Goal: Transaction & Acquisition: Purchase product/service

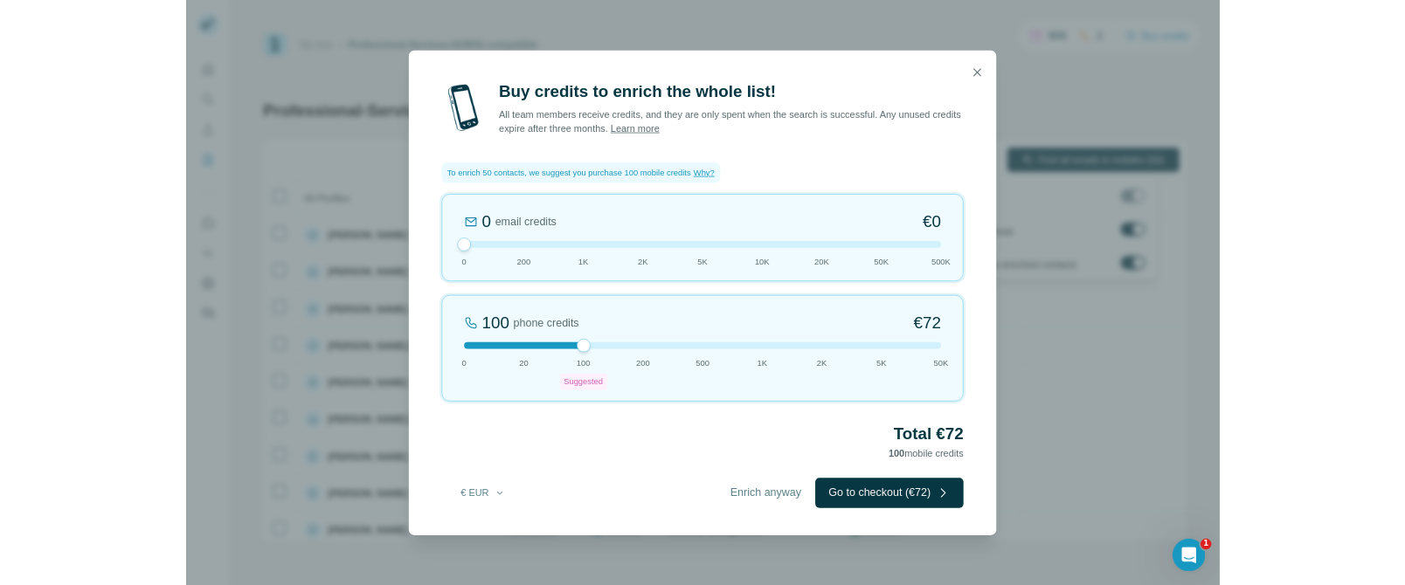
scroll to position [3, 0]
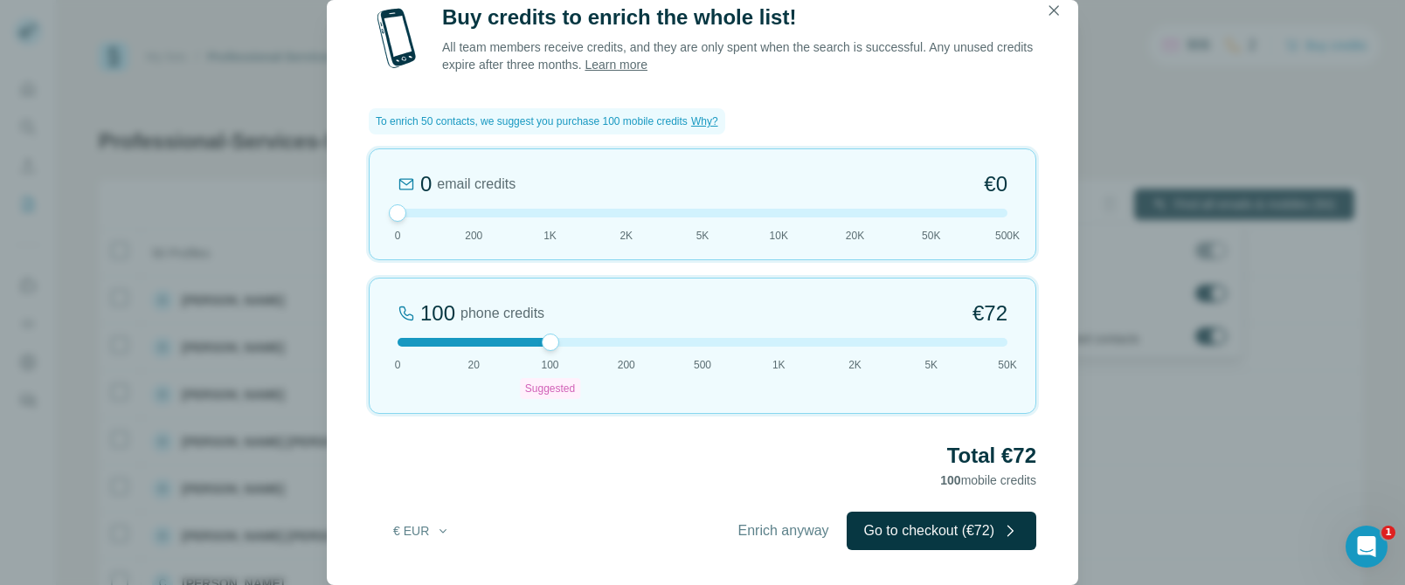
click at [177, 77] on div "Buy credits to enrich the whole list! All team members receive credits, and the…" at bounding box center [702, 292] width 1405 height 585
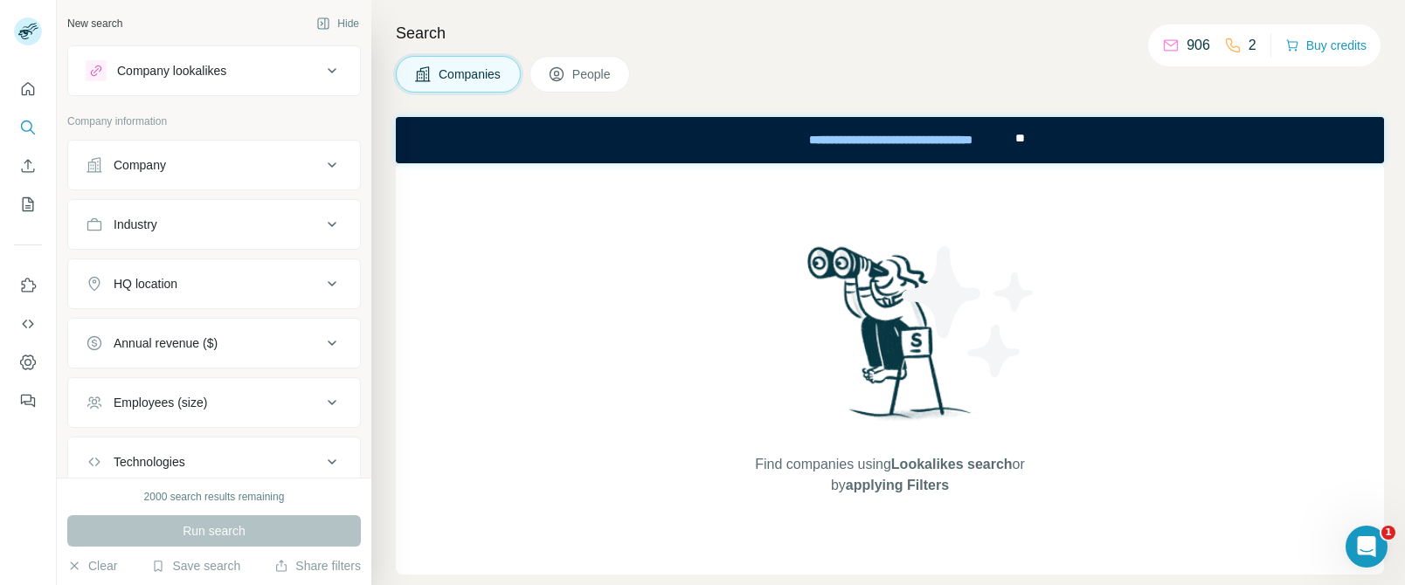
click at [149, 13] on div "New search Hide" at bounding box center [214, 23] width 294 height 26
click at [29, 371] on button "Dashboard" at bounding box center [28, 362] width 28 height 31
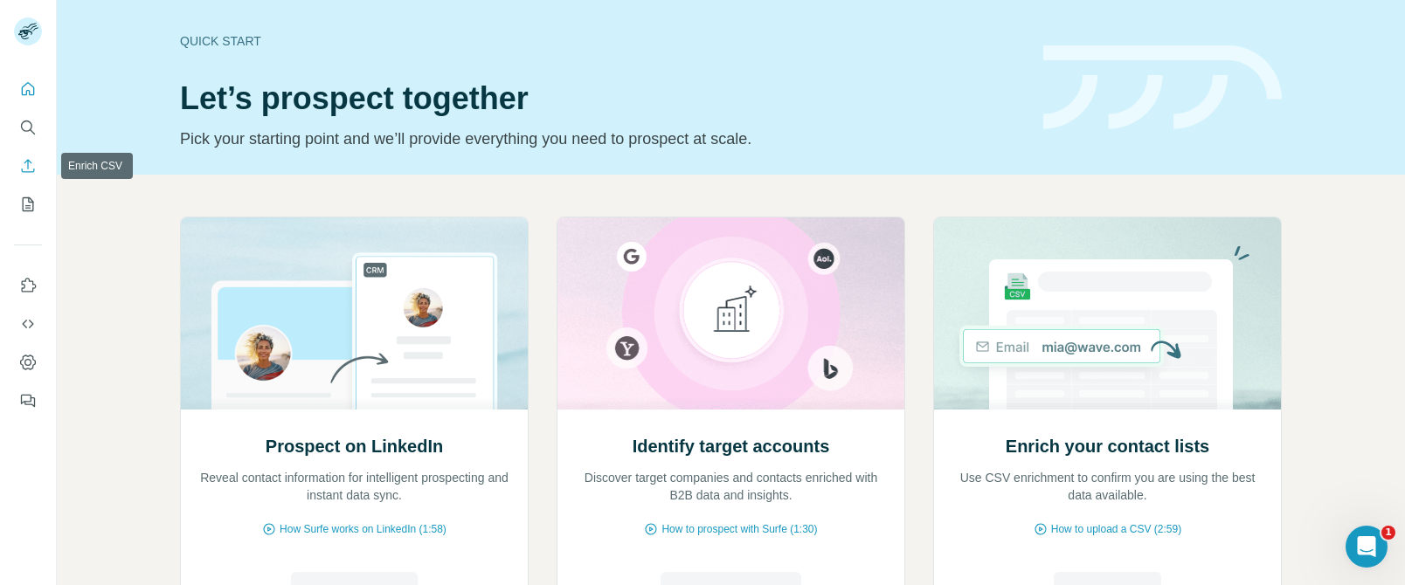
click at [32, 168] on icon "Enrich CSV" at bounding box center [27, 165] width 17 height 17
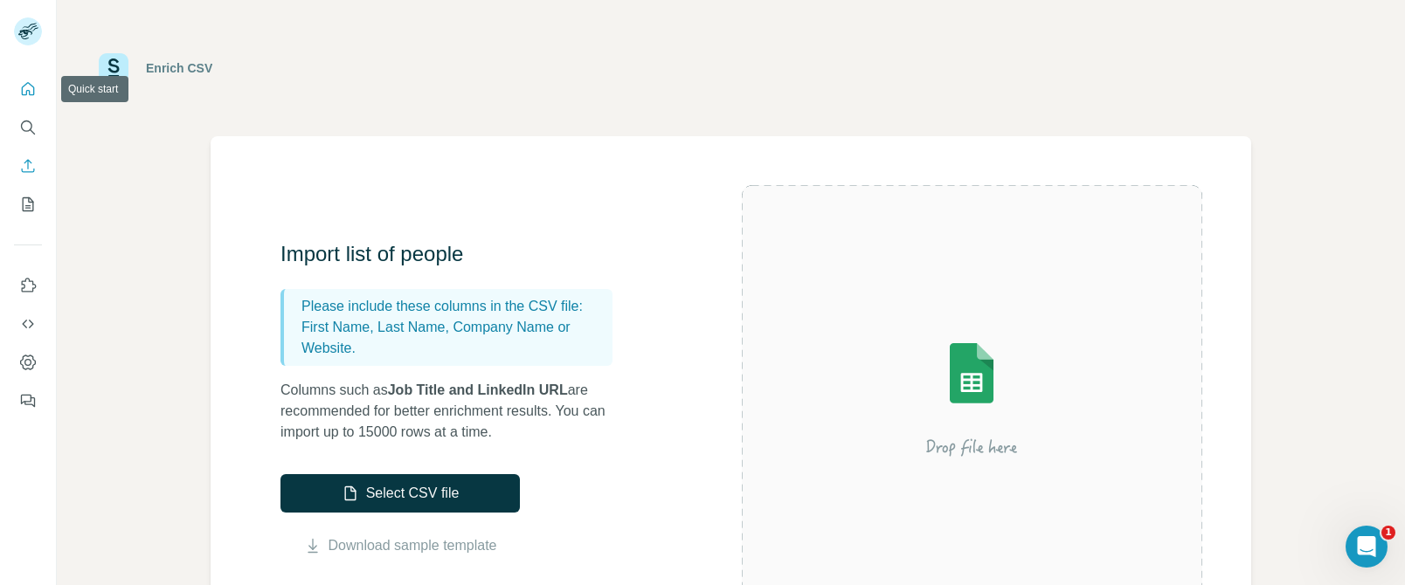
click at [23, 99] on button "Quick start" at bounding box center [28, 88] width 28 height 31
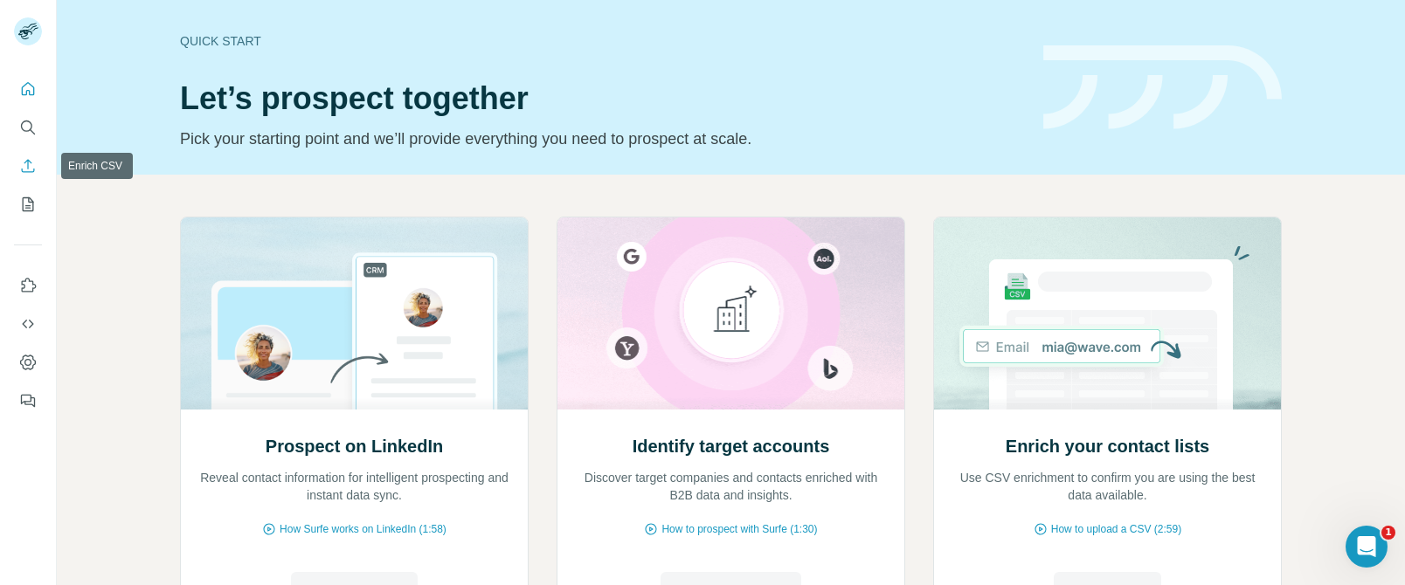
click at [34, 166] on icon "Enrich CSV" at bounding box center [27, 165] width 17 height 17
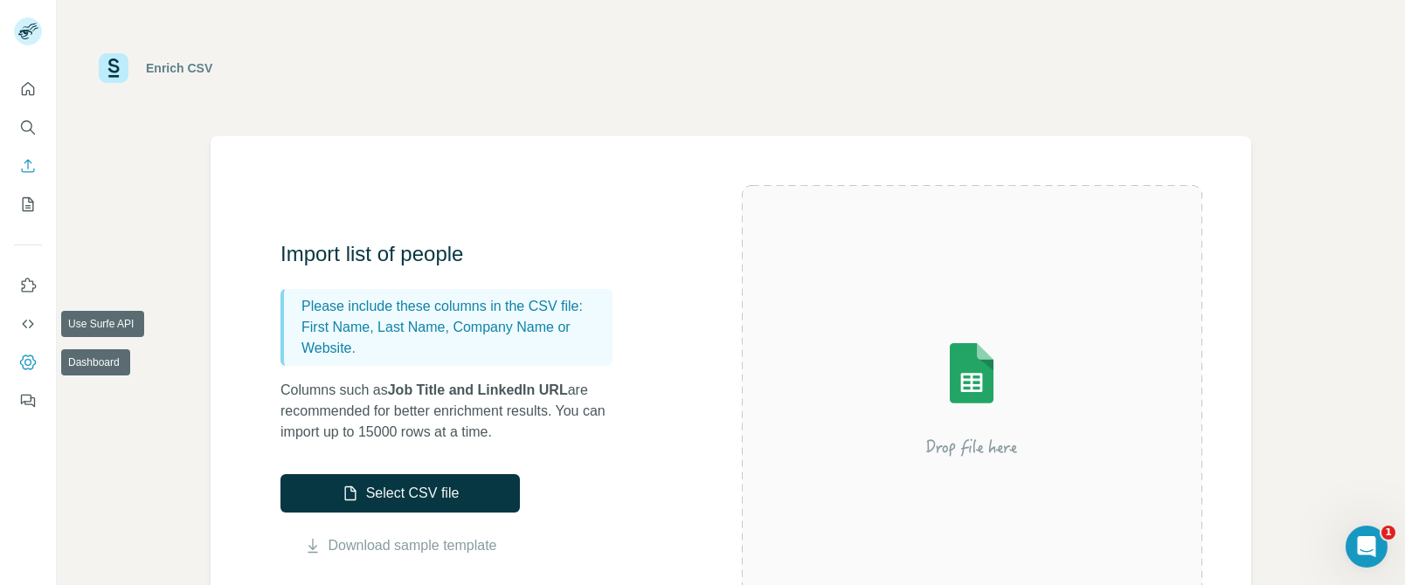
click at [26, 352] on button "Dashboard" at bounding box center [28, 362] width 28 height 31
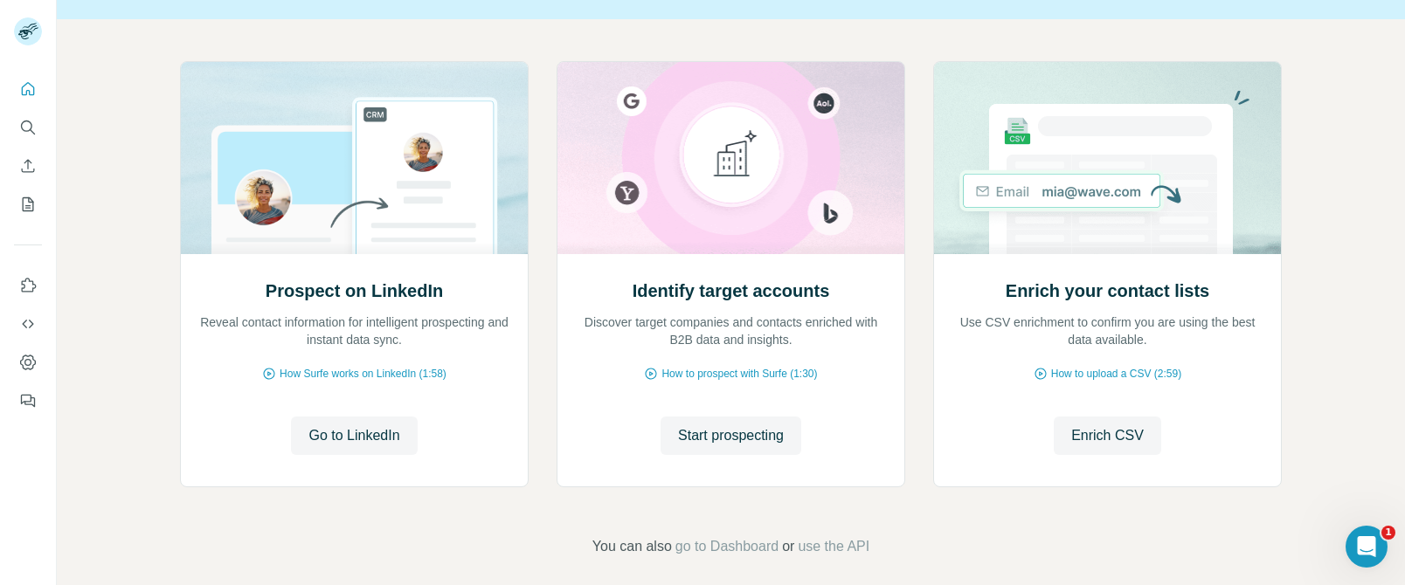
scroll to position [170, 0]
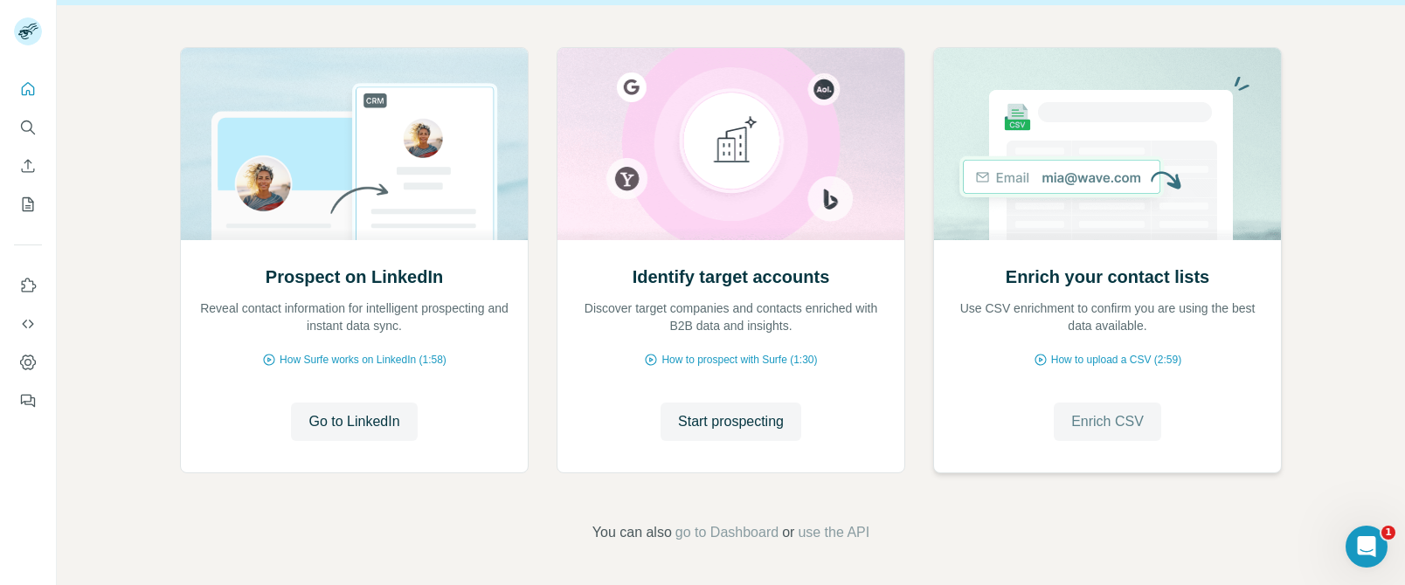
click at [1138, 431] on button "Enrich CSV" at bounding box center [1107, 422] width 107 height 38
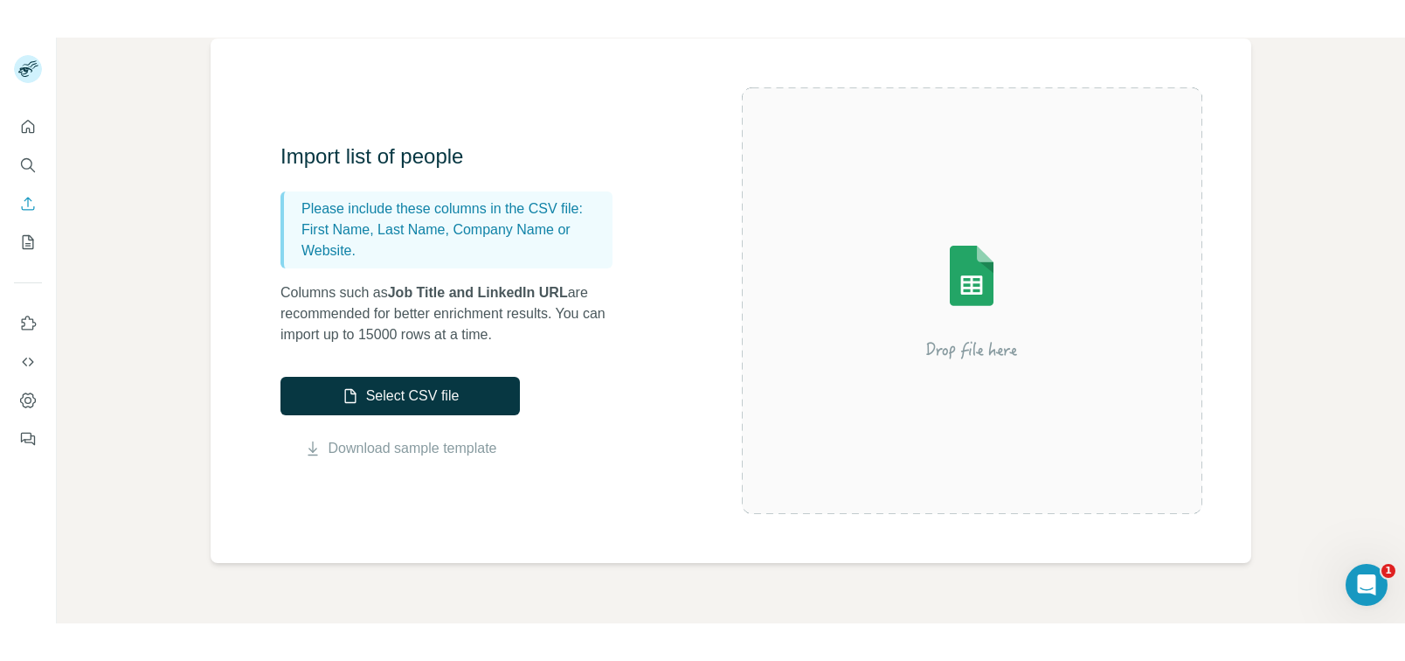
scroll to position [138, 0]
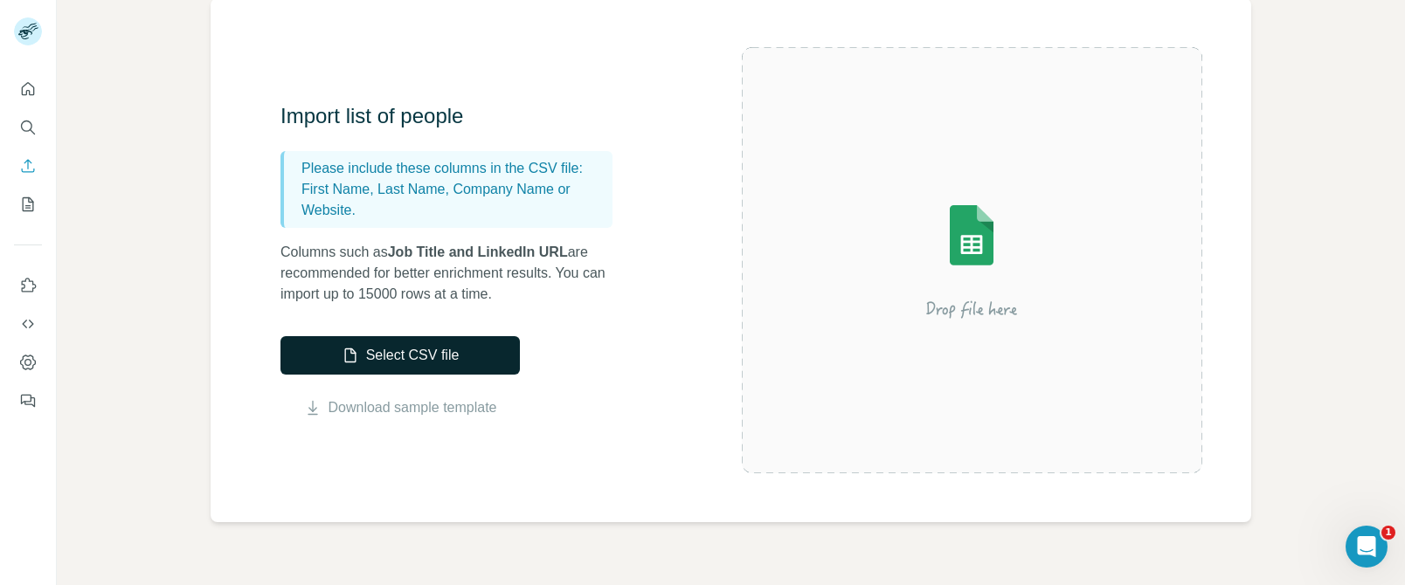
click at [434, 371] on button "Select CSV file" at bounding box center [399, 355] width 239 height 38
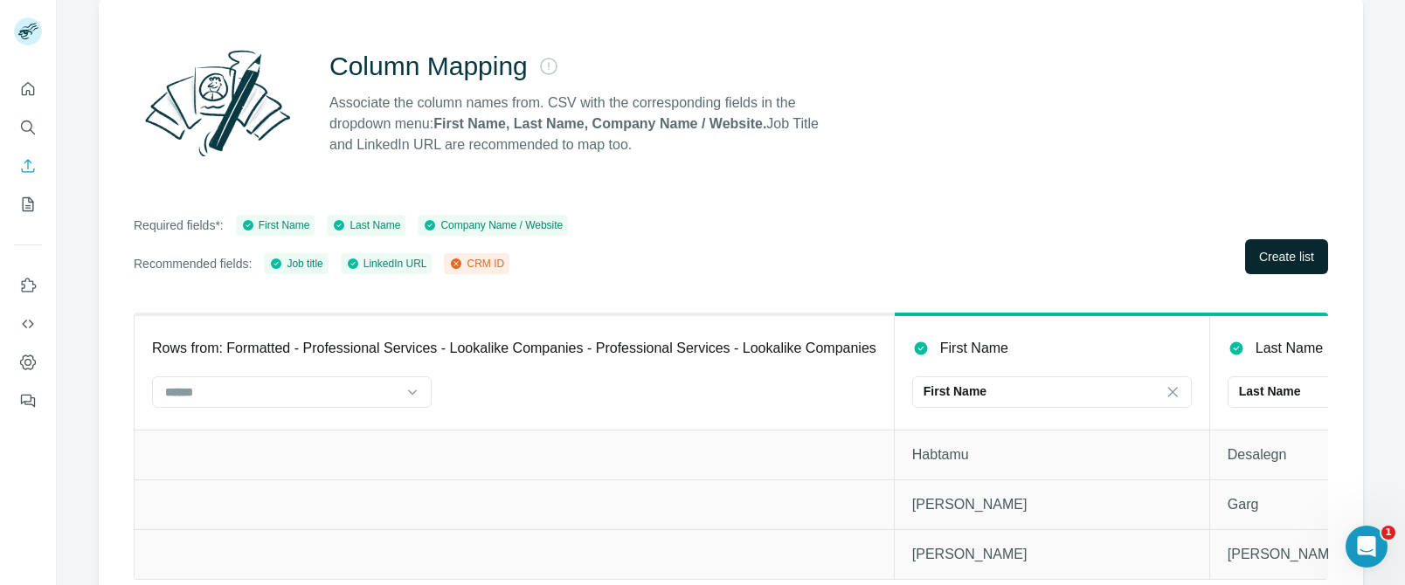
click at [1245, 263] on button "Create list" at bounding box center [1286, 256] width 83 height 35
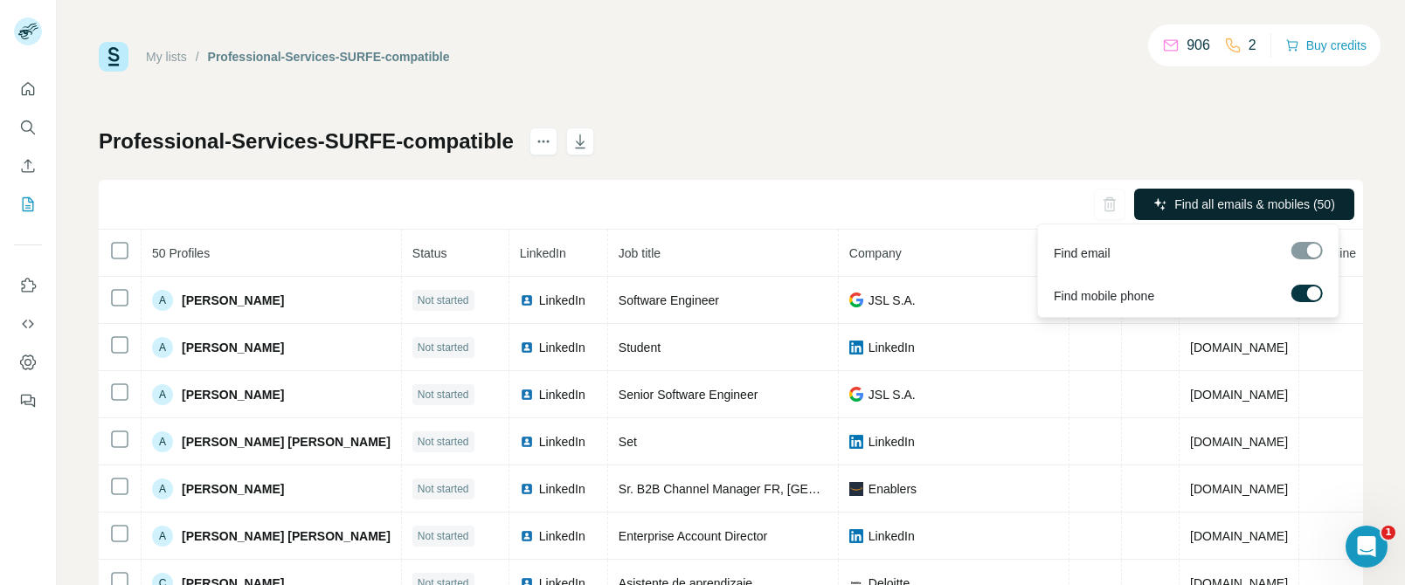
click at [1218, 204] on span "Find all emails & mobiles (50)" at bounding box center [1254, 204] width 161 height 17
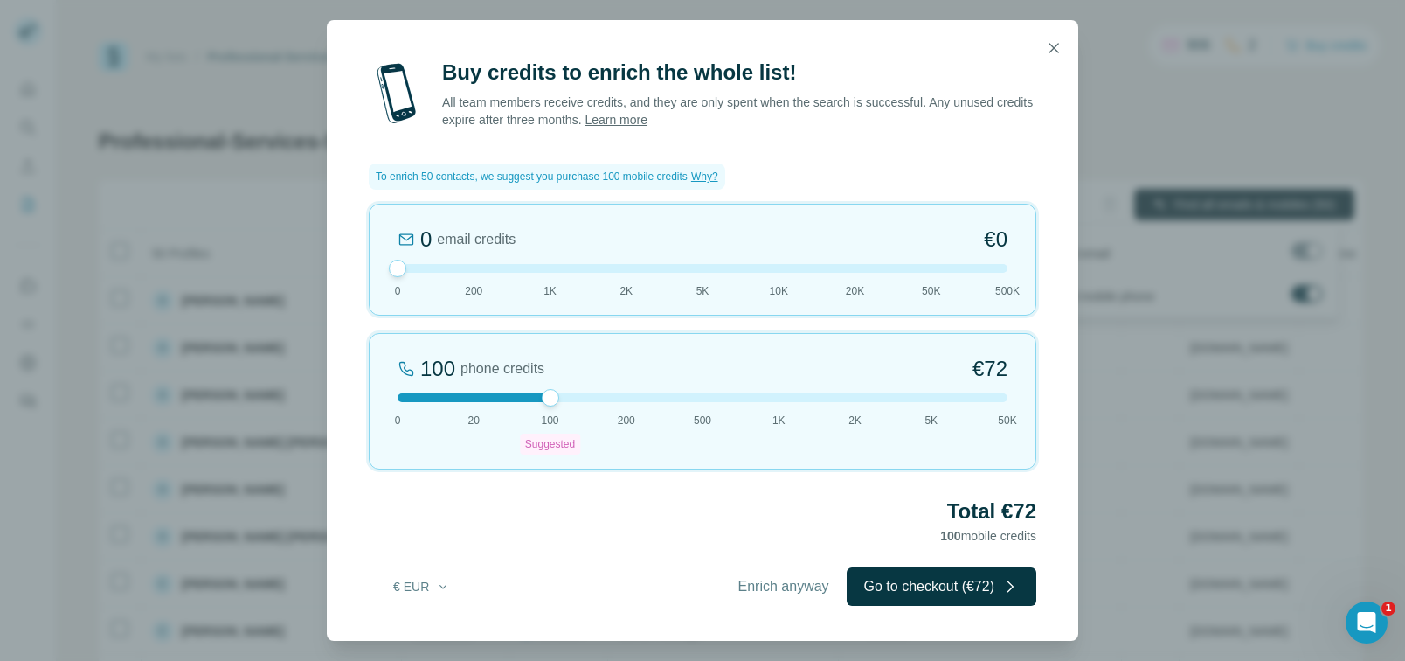
click at [1038, 53] on button "button" at bounding box center [1053, 48] width 35 height 35
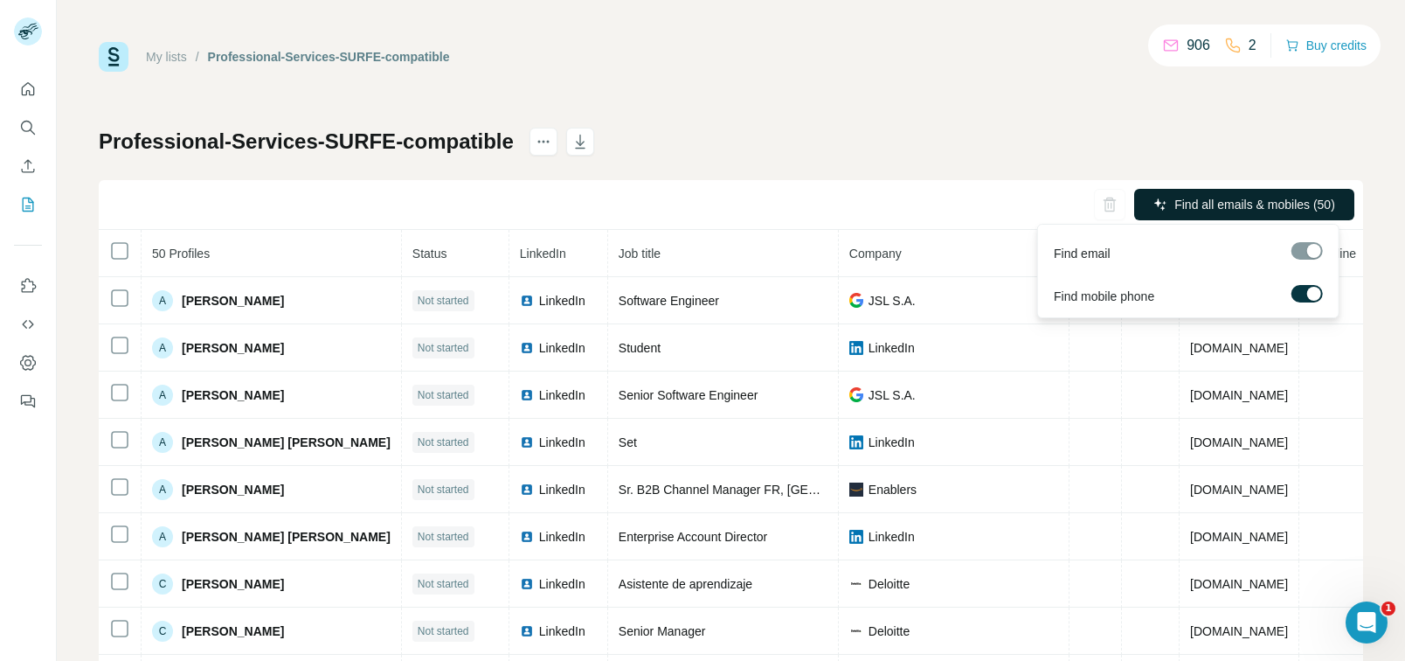
click at [1303, 107] on div "My lists / Professional-Services-SURFE-compatible 906 2 Buy credits Professiona…" at bounding box center [731, 366] width 1264 height 649
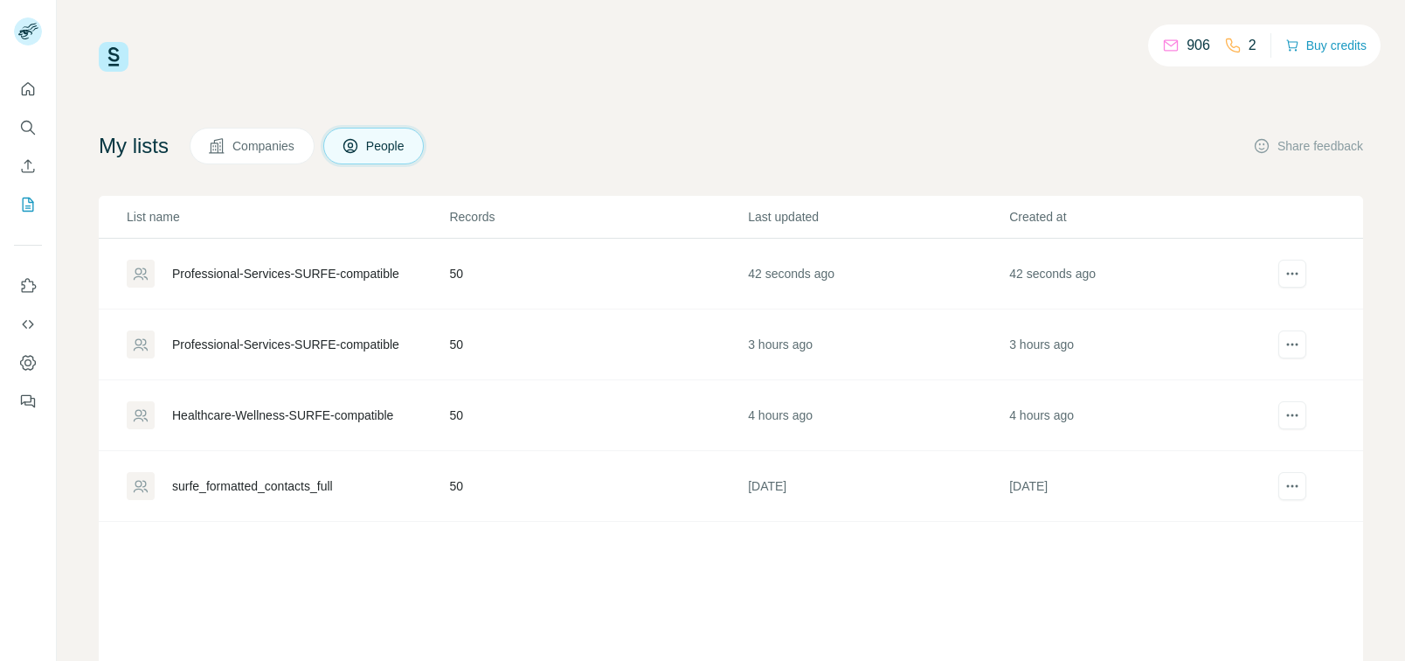
click at [1069, 143] on div "My lists Companies People Share feedback" at bounding box center [731, 146] width 1264 height 37
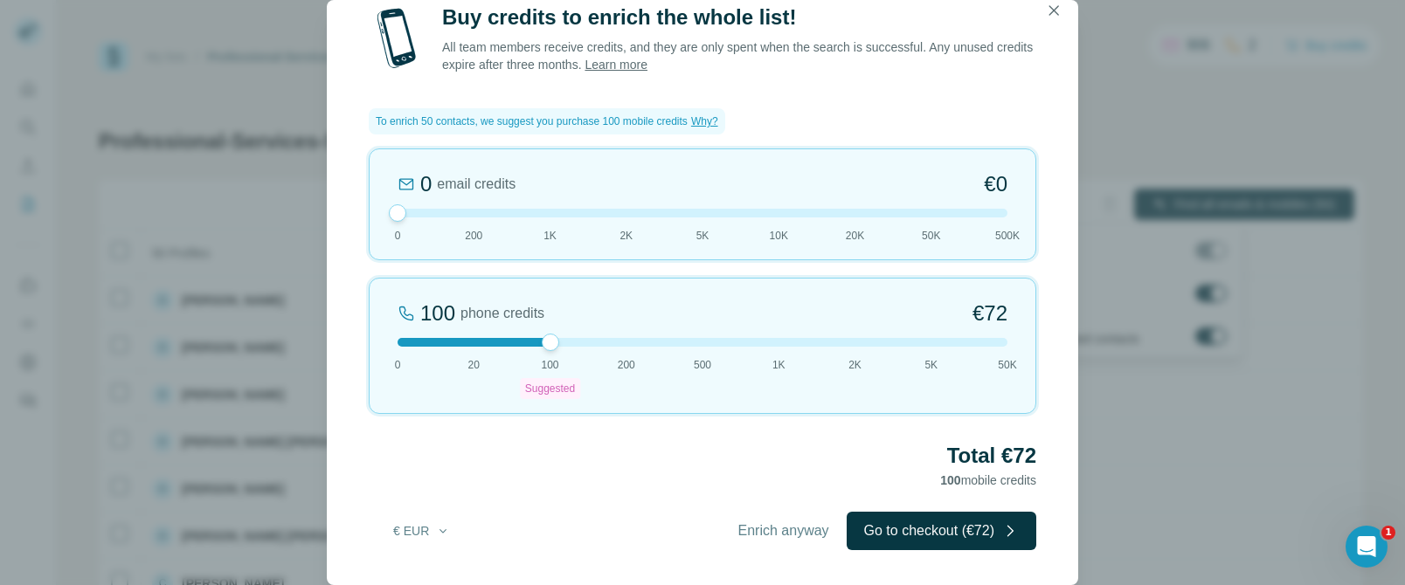
scroll to position [3, 0]
click at [972, 525] on button "Go to checkout (€72)" at bounding box center [942, 531] width 190 height 38
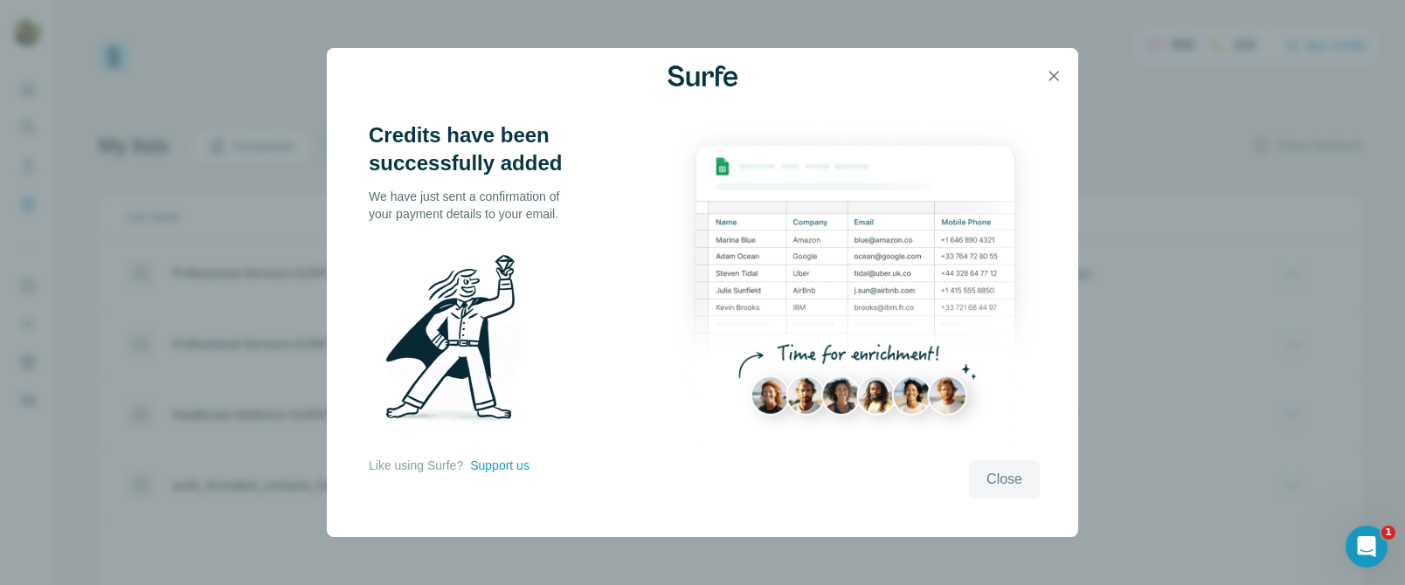
click at [991, 474] on span "Close" at bounding box center [1004, 479] width 36 height 21
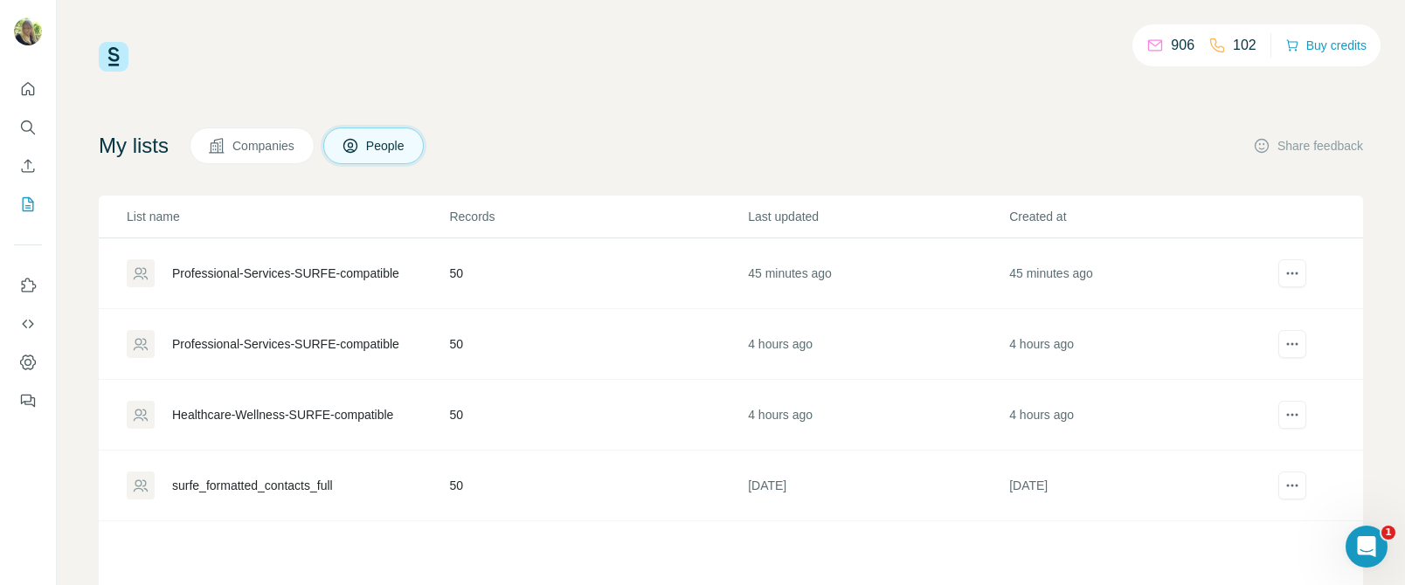
click at [379, 270] on div "Professional-Services-SURFE-compatible" at bounding box center [285, 273] width 227 height 17
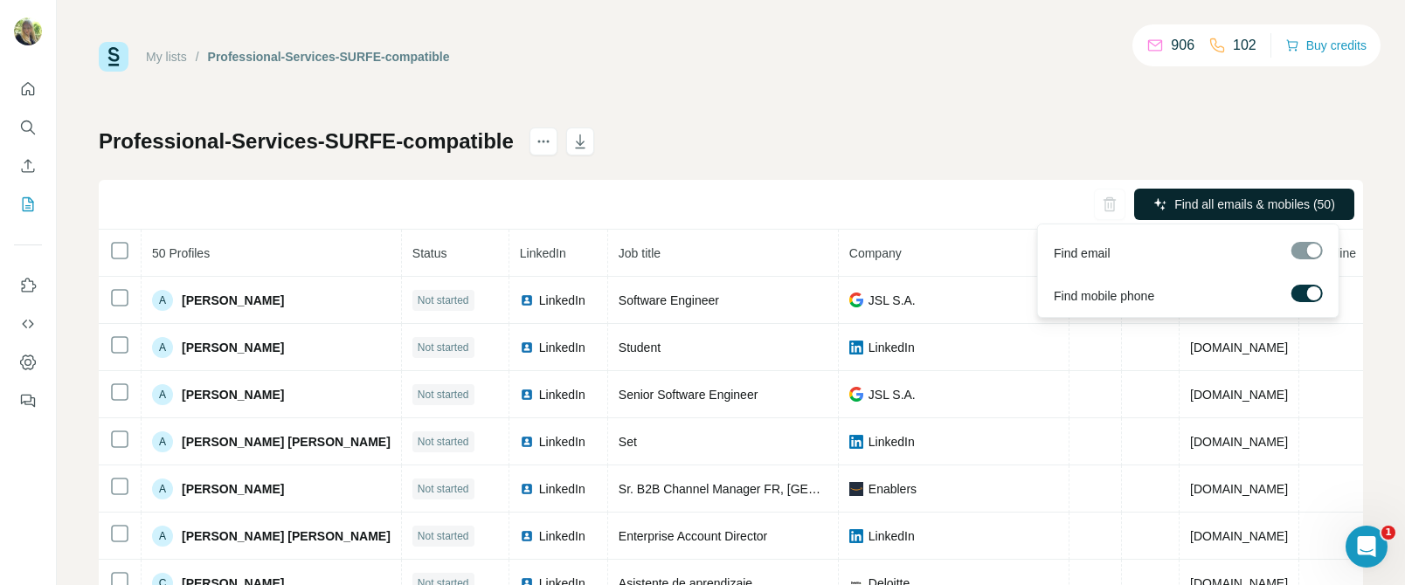
click at [1242, 214] on button "Find all emails & mobiles (50)" at bounding box center [1244, 204] width 220 height 31
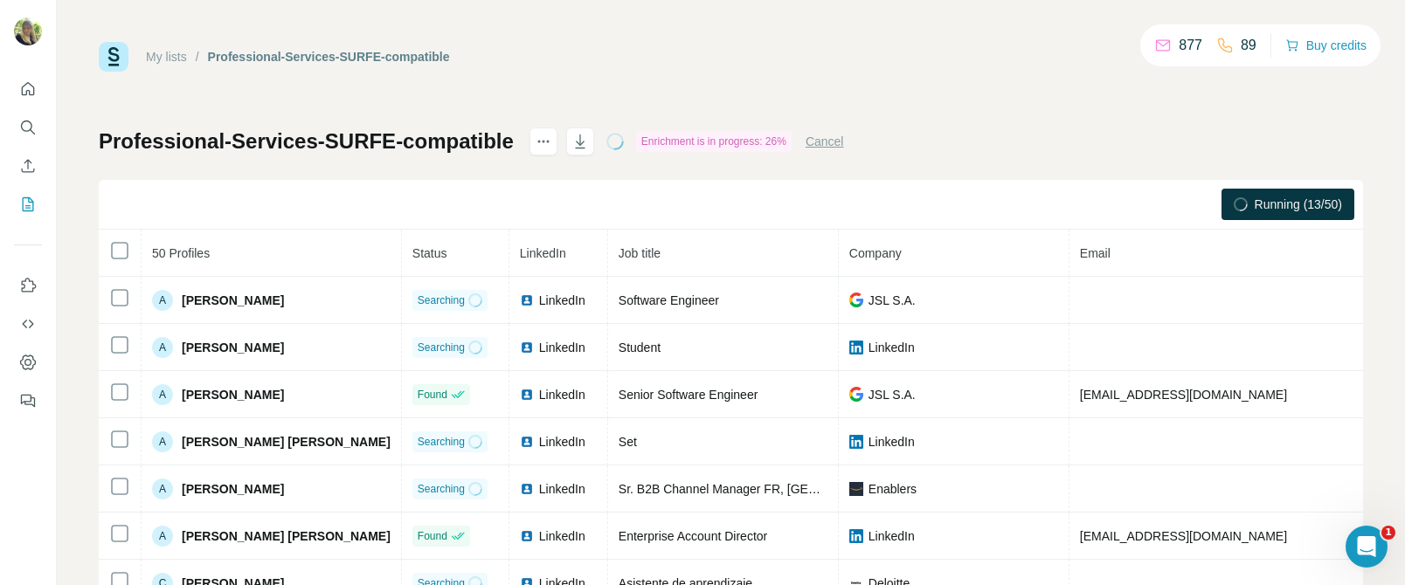
click at [1290, 191] on div "Running (13/50)" at bounding box center [1287, 204] width 133 height 31
click at [835, 135] on button "Cancel" at bounding box center [825, 141] width 38 height 17
click at [835, 138] on div "Professional-Services-SURFE-compatible Cancelled Find all emails & mobiles (50)…" at bounding box center [731, 410] width 1264 height 564
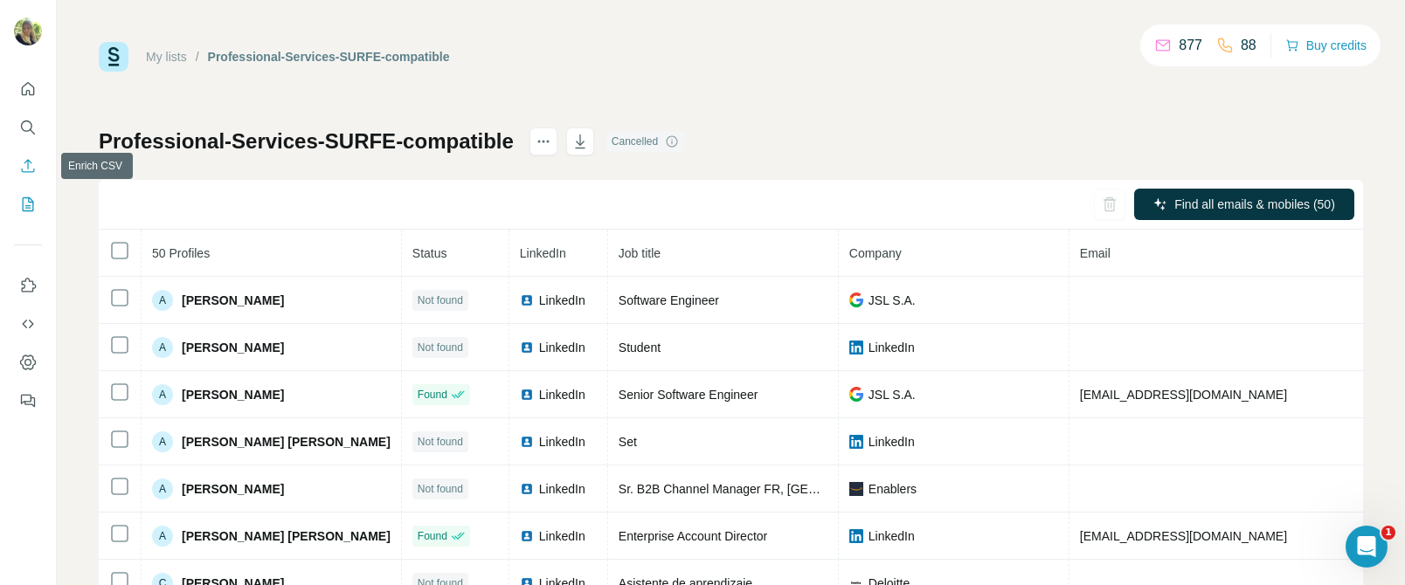
click at [33, 158] on icon "Enrich CSV" at bounding box center [27, 165] width 17 height 17
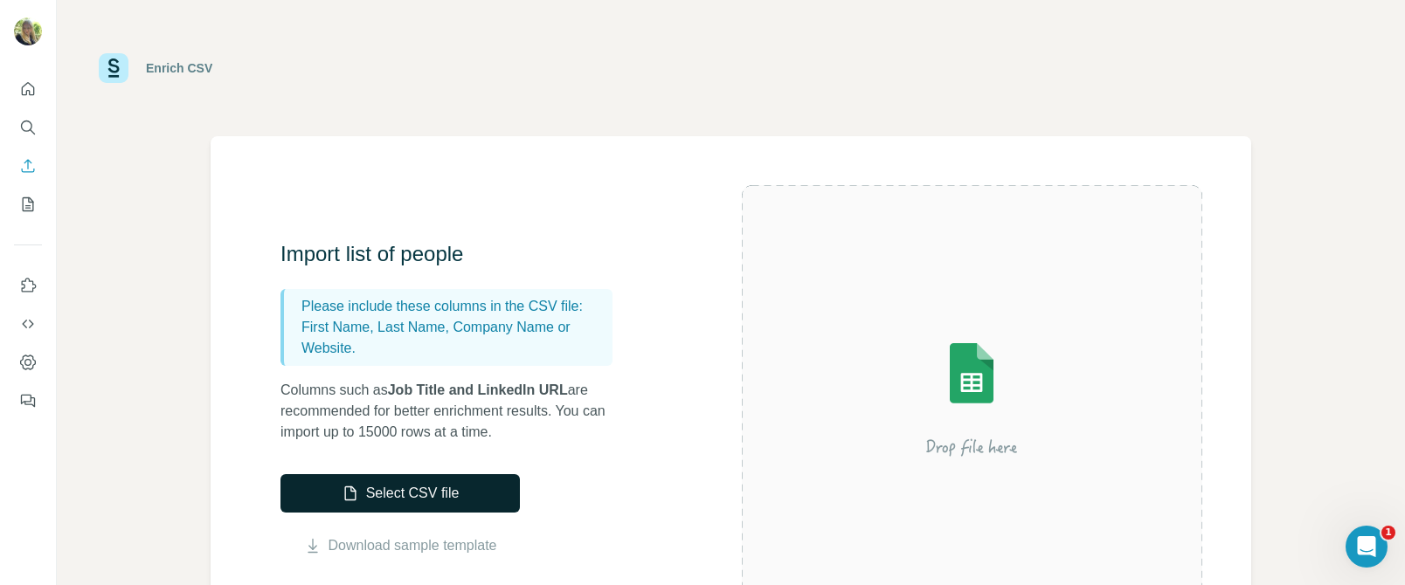
click at [443, 490] on button "Select CSV file" at bounding box center [399, 493] width 239 height 38
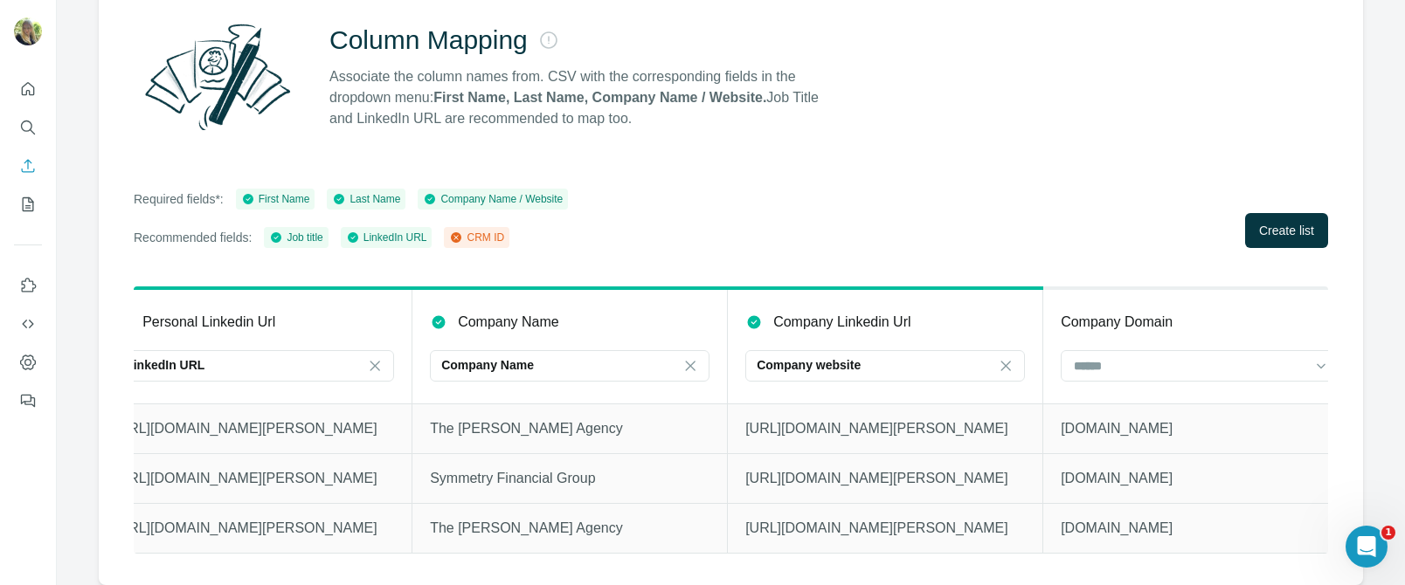
scroll to position [0, 1392]
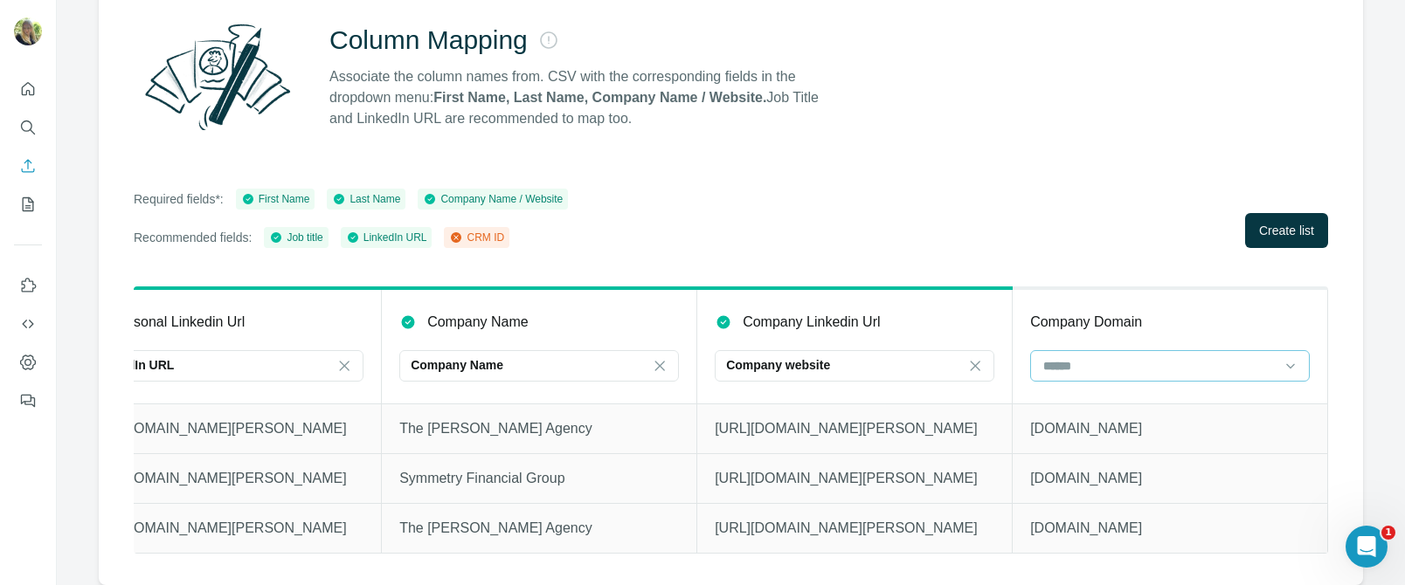
click at [1209, 356] on input at bounding box center [1159, 365] width 236 height 19
click at [854, 367] on div "Company website" at bounding box center [844, 366] width 236 height 30
click at [878, 359] on div "Company website" at bounding box center [844, 364] width 236 height 17
click at [929, 312] on div "Company Linkedin Url" at bounding box center [855, 322] width 280 height 21
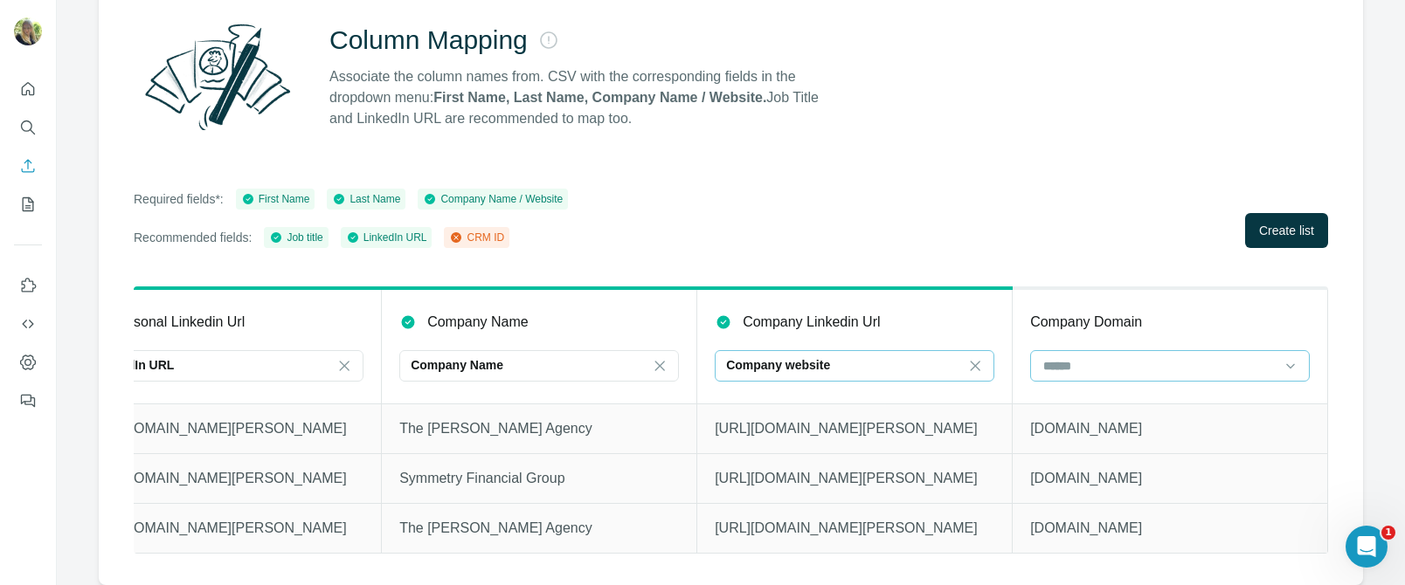
click at [1099, 356] on input at bounding box center [1159, 365] width 236 height 19
click at [867, 356] on div "Company website" at bounding box center [844, 364] width 236 height 17
click at [966, 357] on icon at bounding box center [974, 365] width 17 height 17
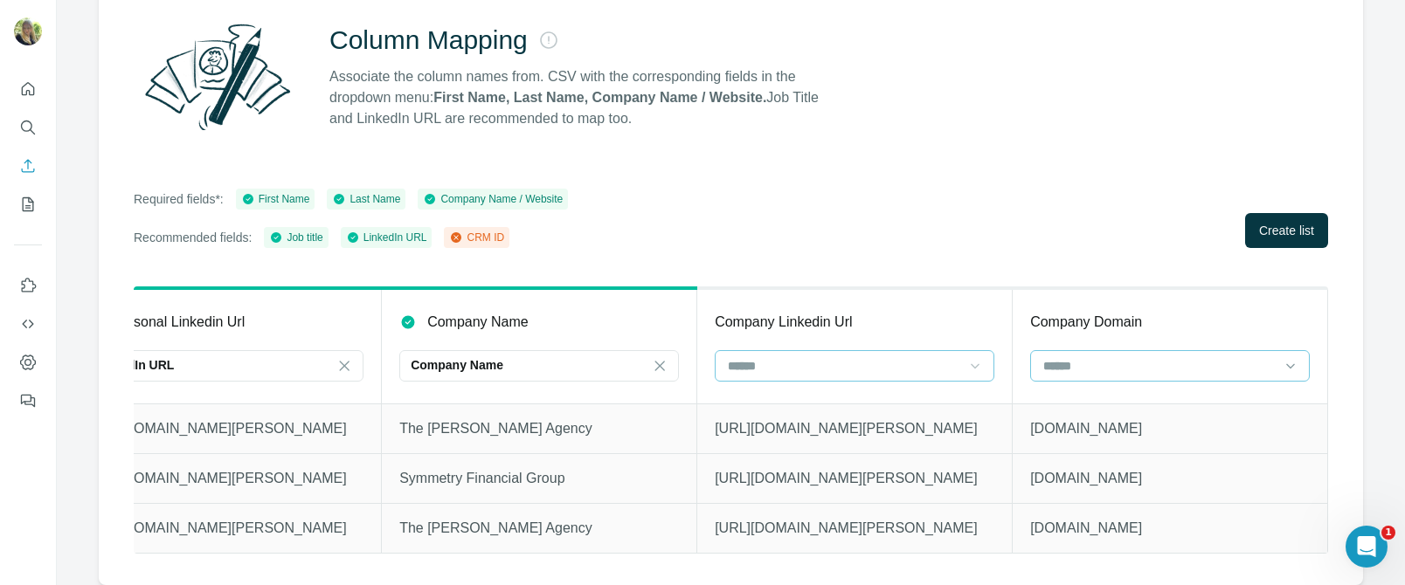
click at [1073, 356] on input at bounding box center [1159, 365] width 236 height 19
click at [1076, 390] on p "Company website" at bounding box center [1080, 392] width 97 height 17
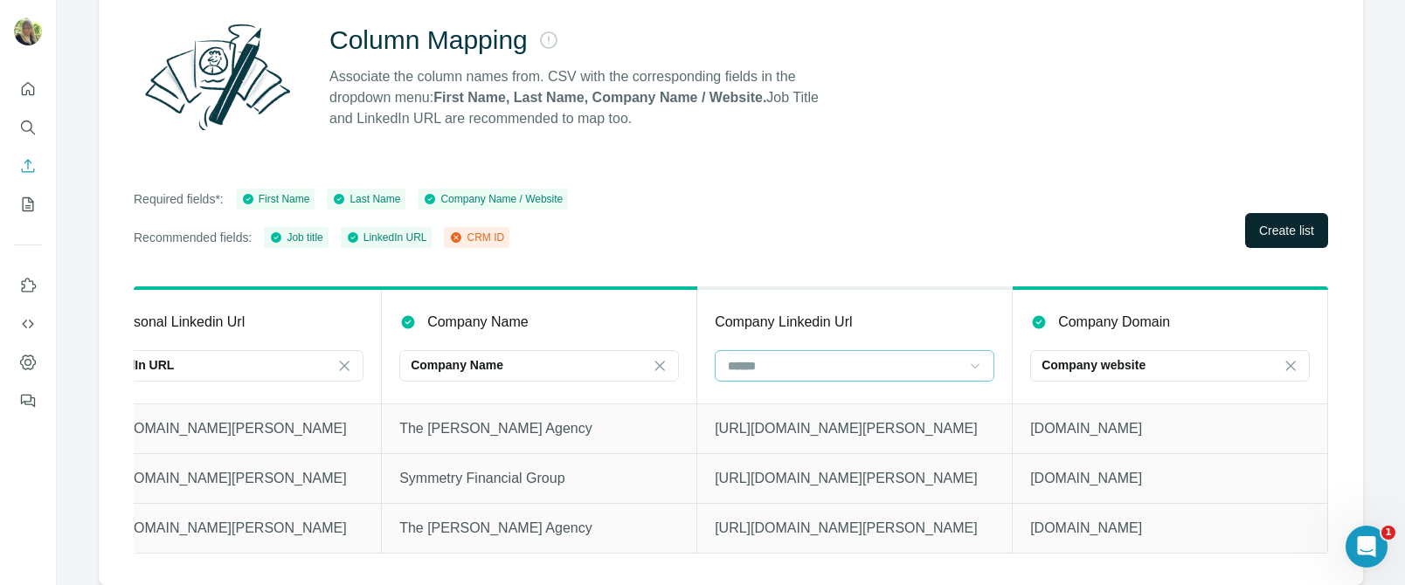
click at [1293, 222] on span "Create list" at bounding box center [1286, 230] width 55 height 17
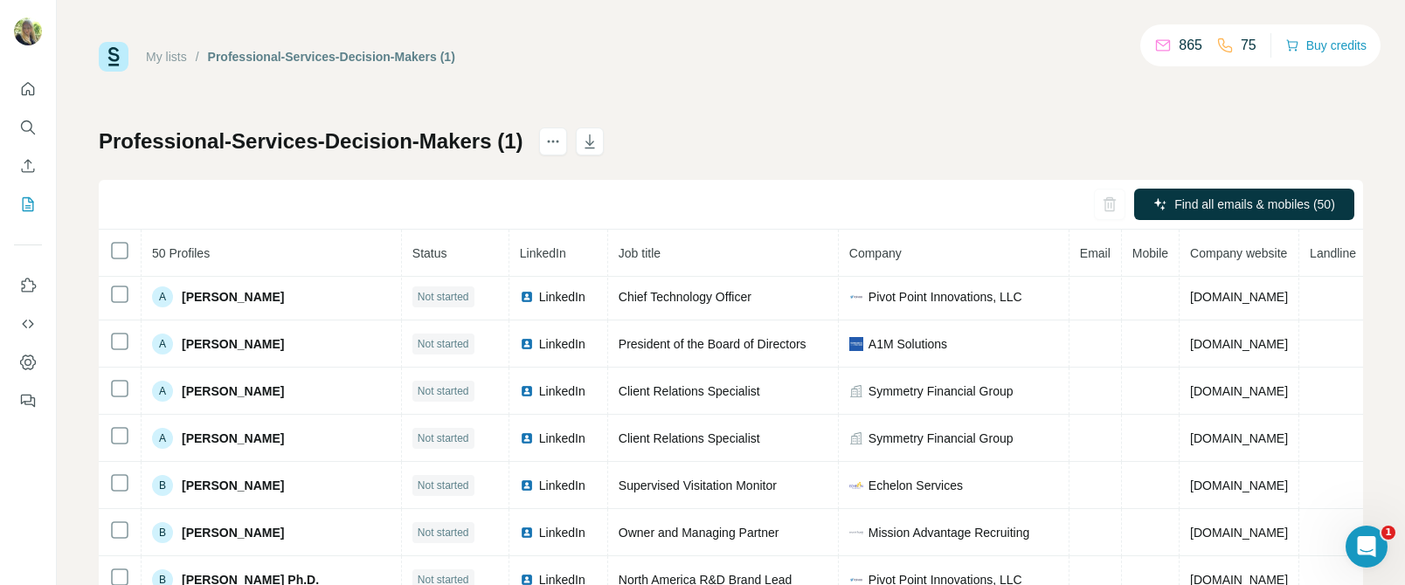
scroll to position [67, 0]
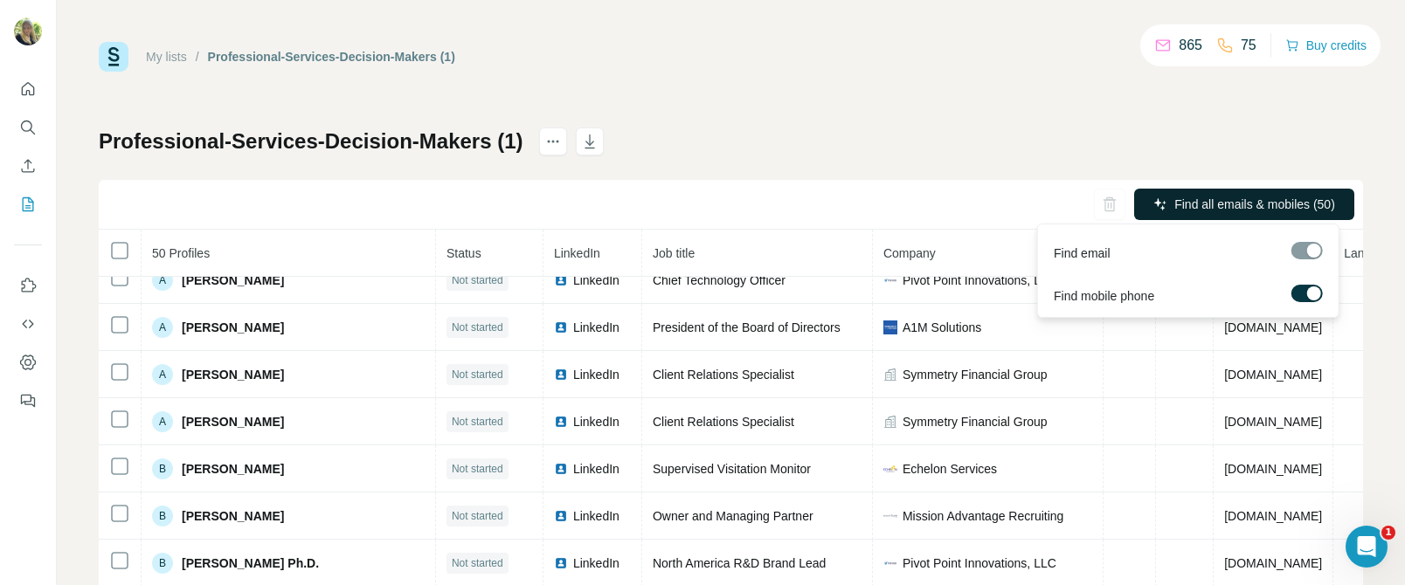
click at [1174, 210] on span "Find all emails & mobiles (50)" at bounding box center [1254, 204] width 161 height 17
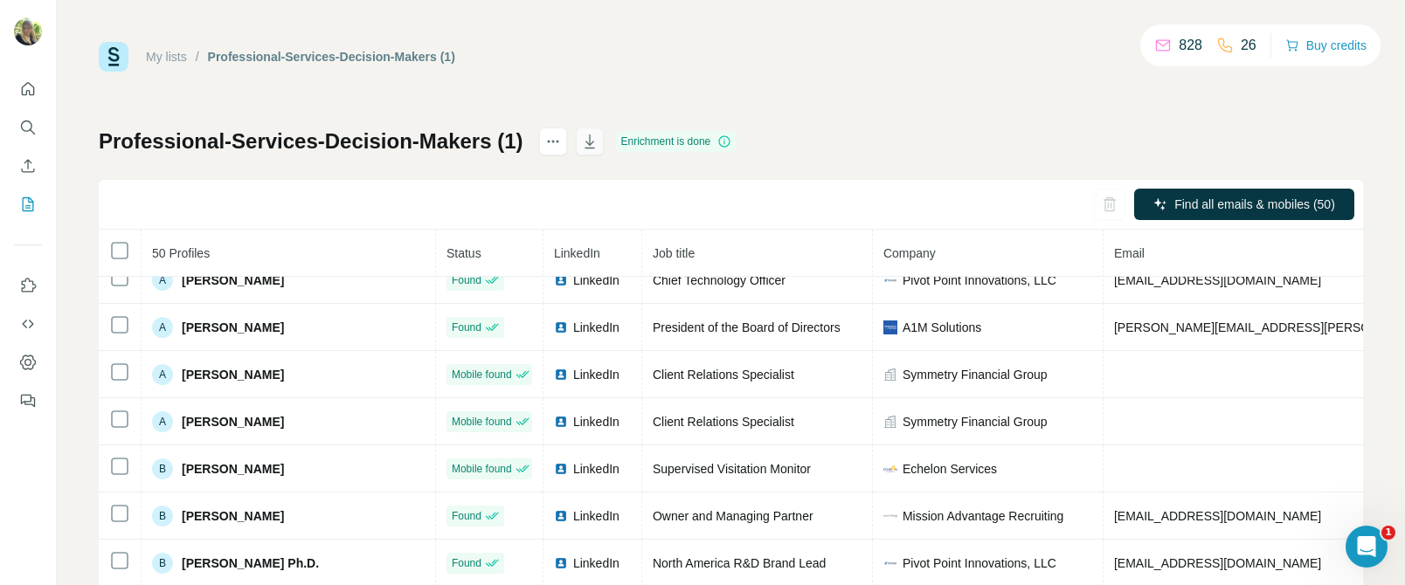
click at [585, 155] on button "button" at bounding box center [590, 142] width 28 height 28
